Goal: Task Accomplishment & Management: Manage account settings

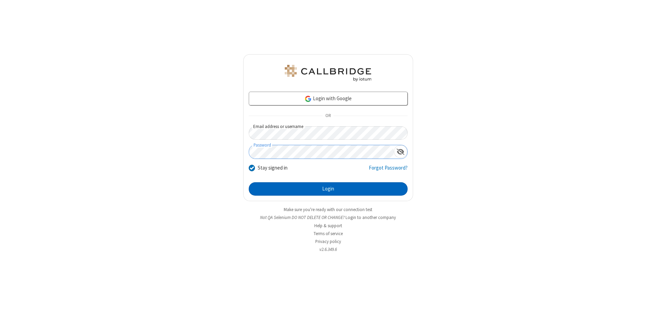
click at [328, 189] on button "Login" at bounding box center [328, 189] width 159 height 14
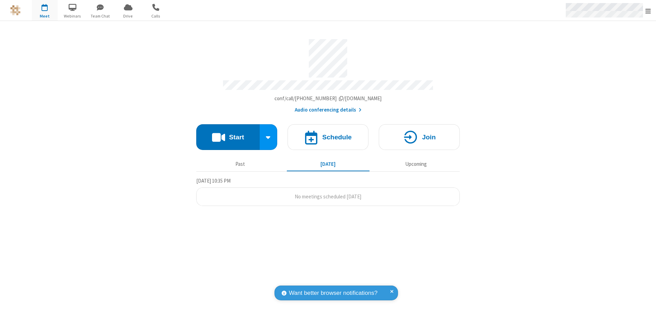
click at [648, 11] on span "Open menu" at bounding box center [647, 11] width 5 height 7
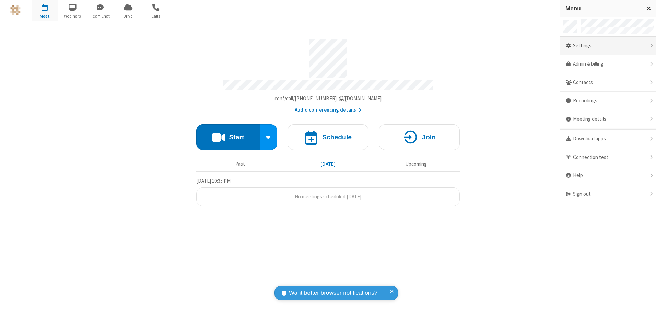
click at [608, 46] on div "Settings" at bounding box center [608, 46] width 96 height 19
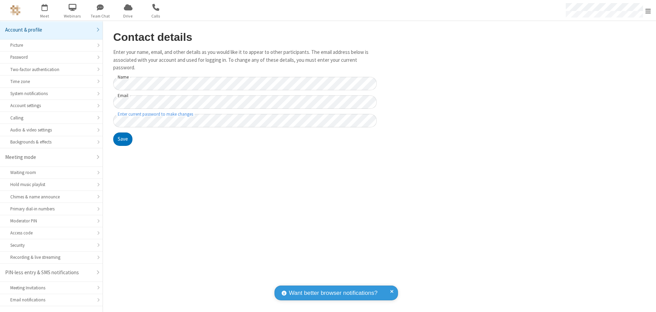
scroll to position [12, 0]
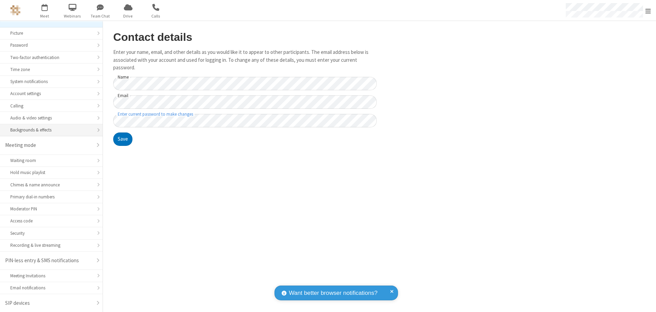
click at [49, 130] on div "Backgrounds & effects" at bounding box center [51, 130] width 82 height 7
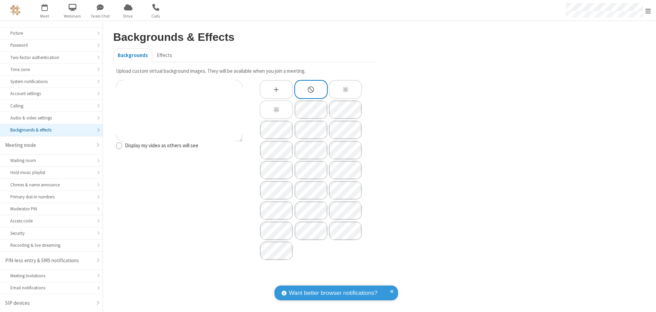
type input "C:\fakepath\virtual_background_test.jpg"
